Goal: Find contact information: Find contact information

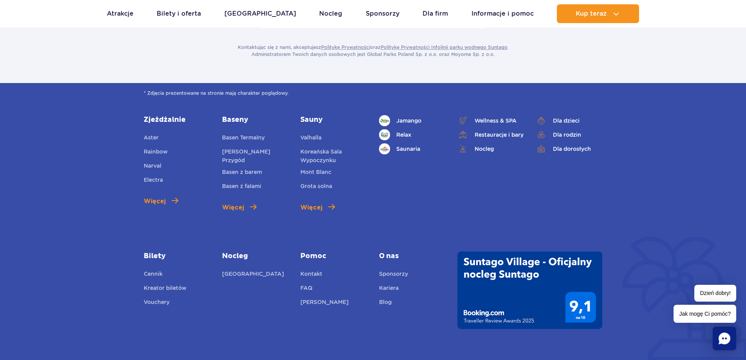
scroll to position [313, 0]
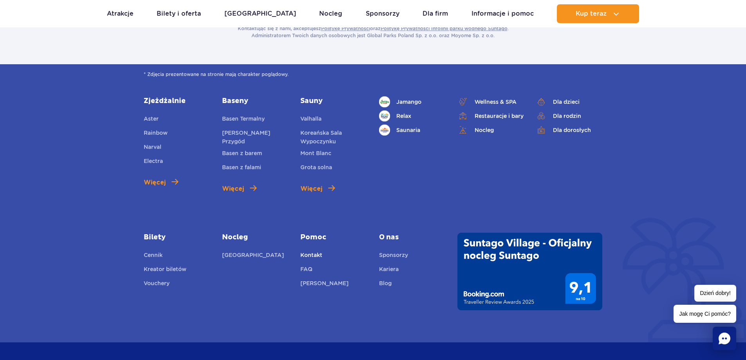
click at [308, 251] on link "Kontakt" at bounding box center [312, 256] width 22 height 11
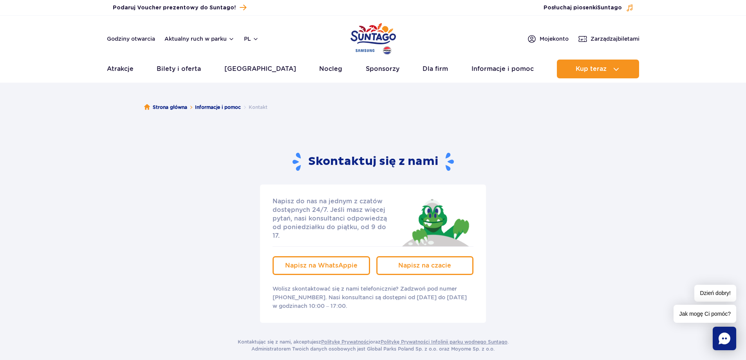
click at [358, 30] on img "Park of Poland" at bounding box center [373, 39] width 45 height 36
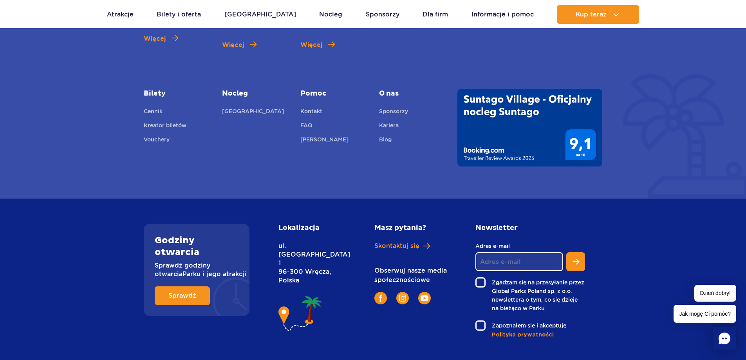
scroll to position [2925, 0]
click at [313, 107] on link "Kontakt" at bounding box center [312, 112] width 22 height 11
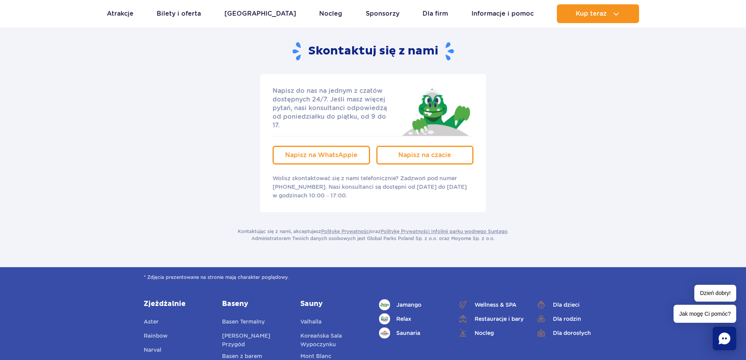
scroll to position [39, 0]
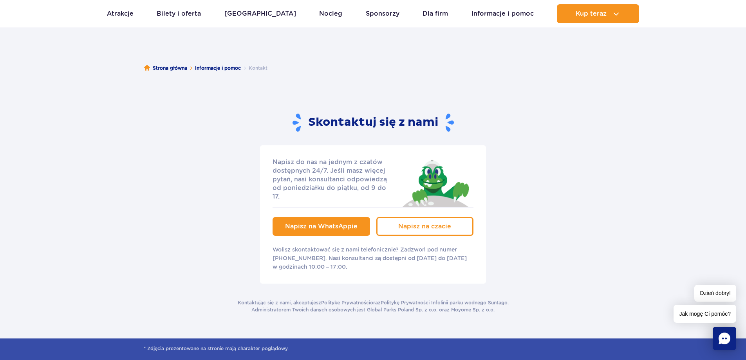
click at [319, 223] on span "Napisz na WhatsAppie" at bounding box center [321, 226] width 72 height 7
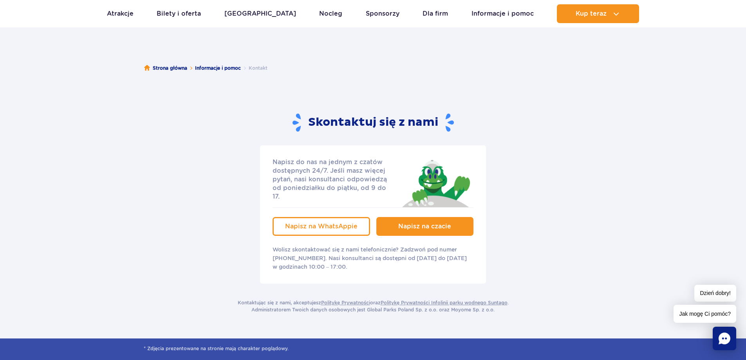
click at [419, 217] on link "Napisz na czacie" at bounding box center [426, 226] width 98 height 19
